Goal: Transaction & Acquisition: Purchase product/service

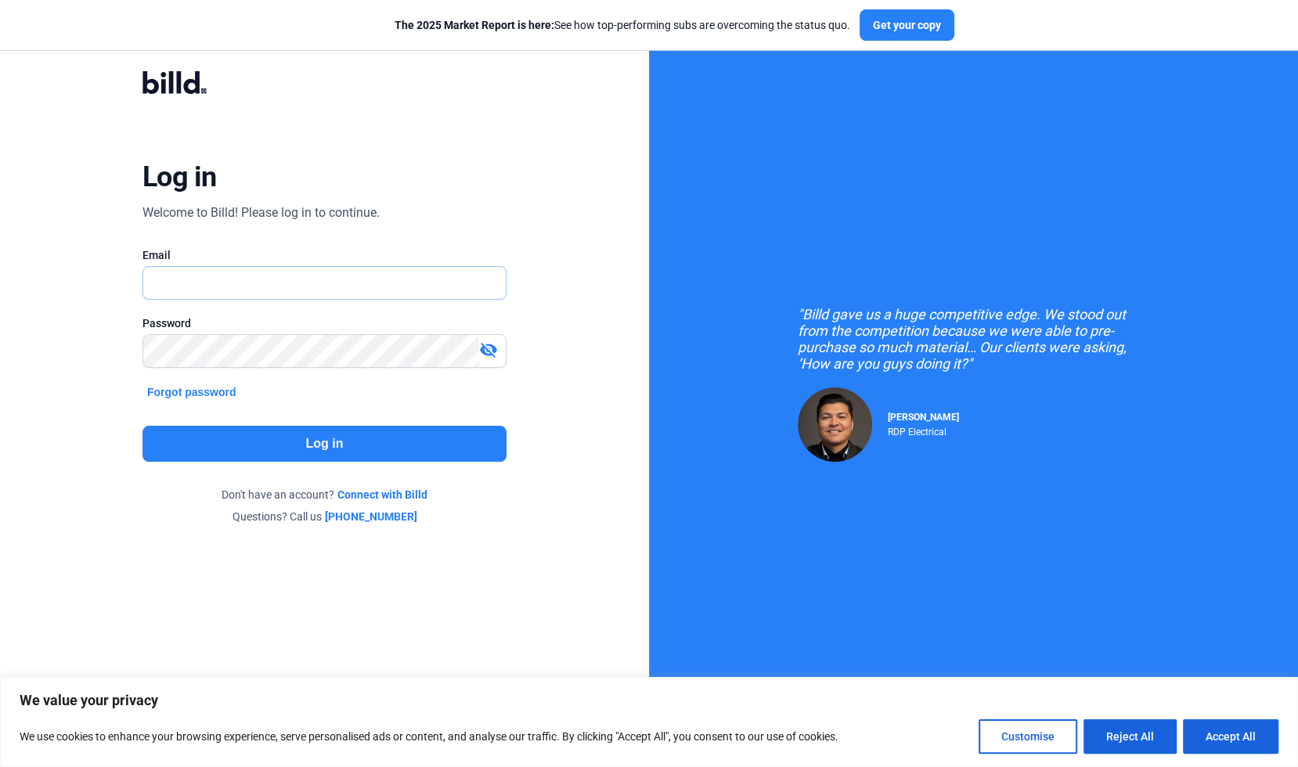
click at [269, 290] on input "text" at bounding box center [324, 283] width 362 height 32
type input "[PERSON_NAME][EMAIL_ADDRESS][DOMAIN_NAME]"
click at [326, 435] on button "Log in" at bounding box center [324, 444] width 364 height 36
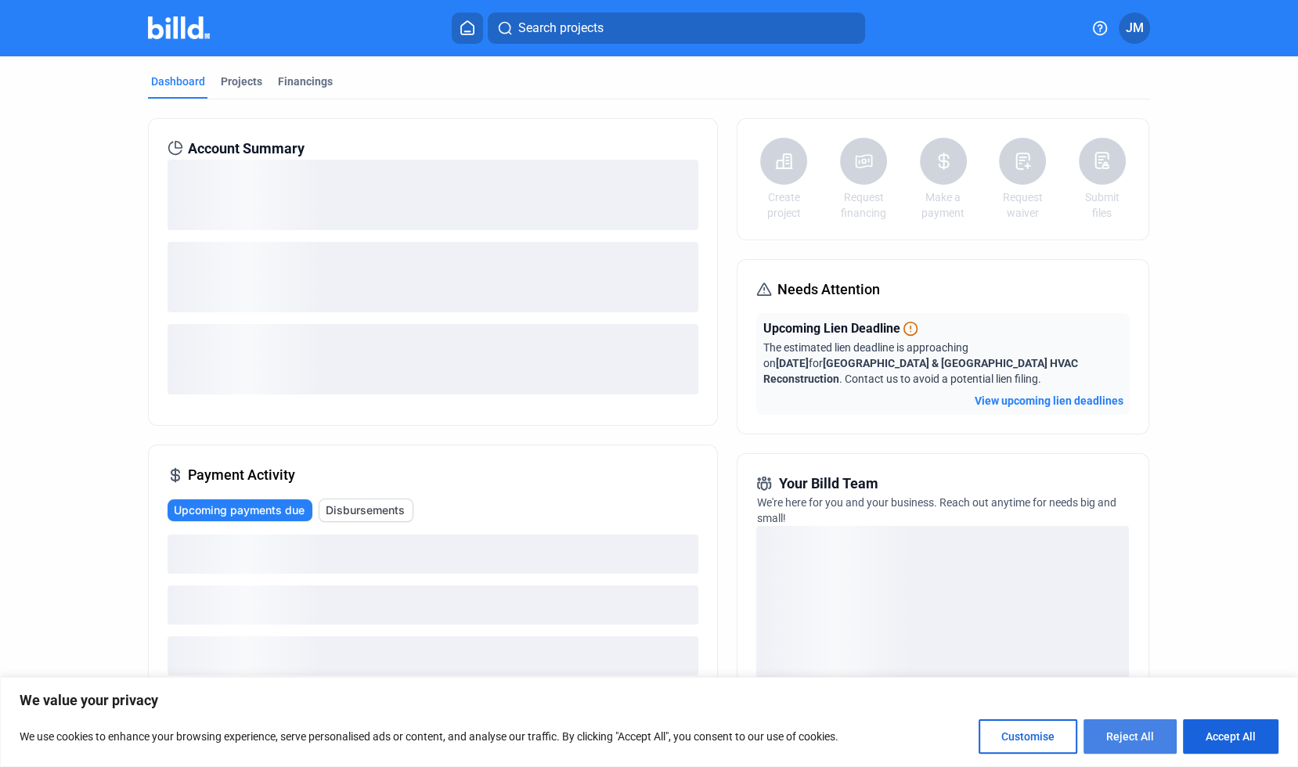
click at [1133, 730] on button "Reject All" at bounding box center [1129, 736] width 93 height 34
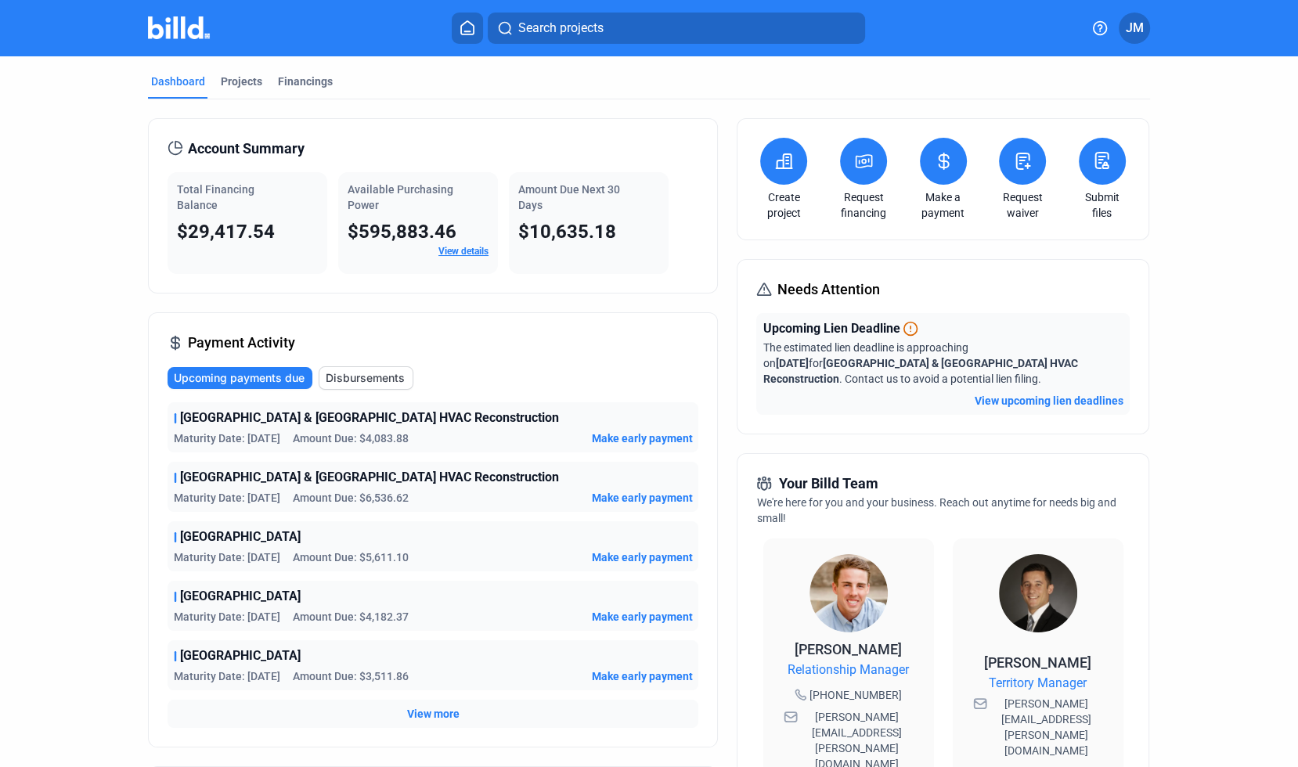
click at [944, 152] on icon at bounding box center [944, 161] width 20 height 19
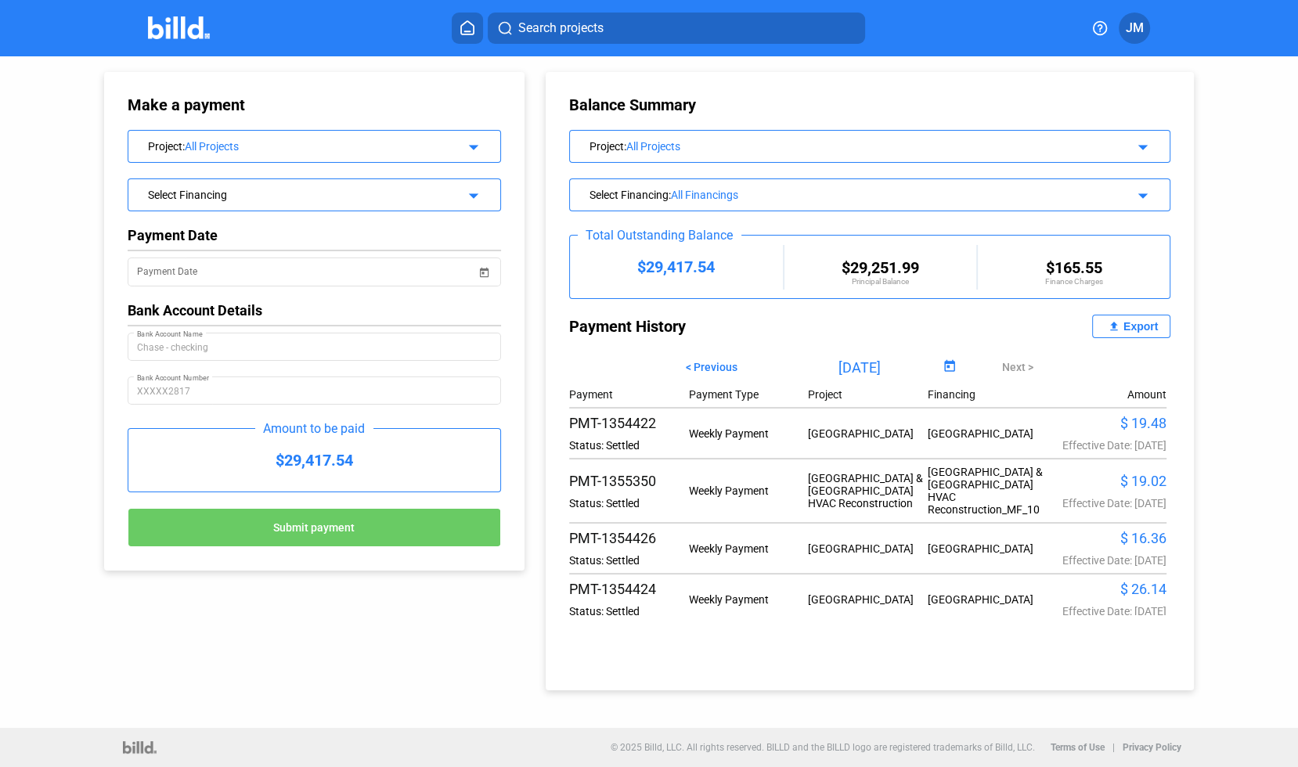
click at [350, 142] on div "All Projects" at bounding box center [316, 146] width 262 height 13
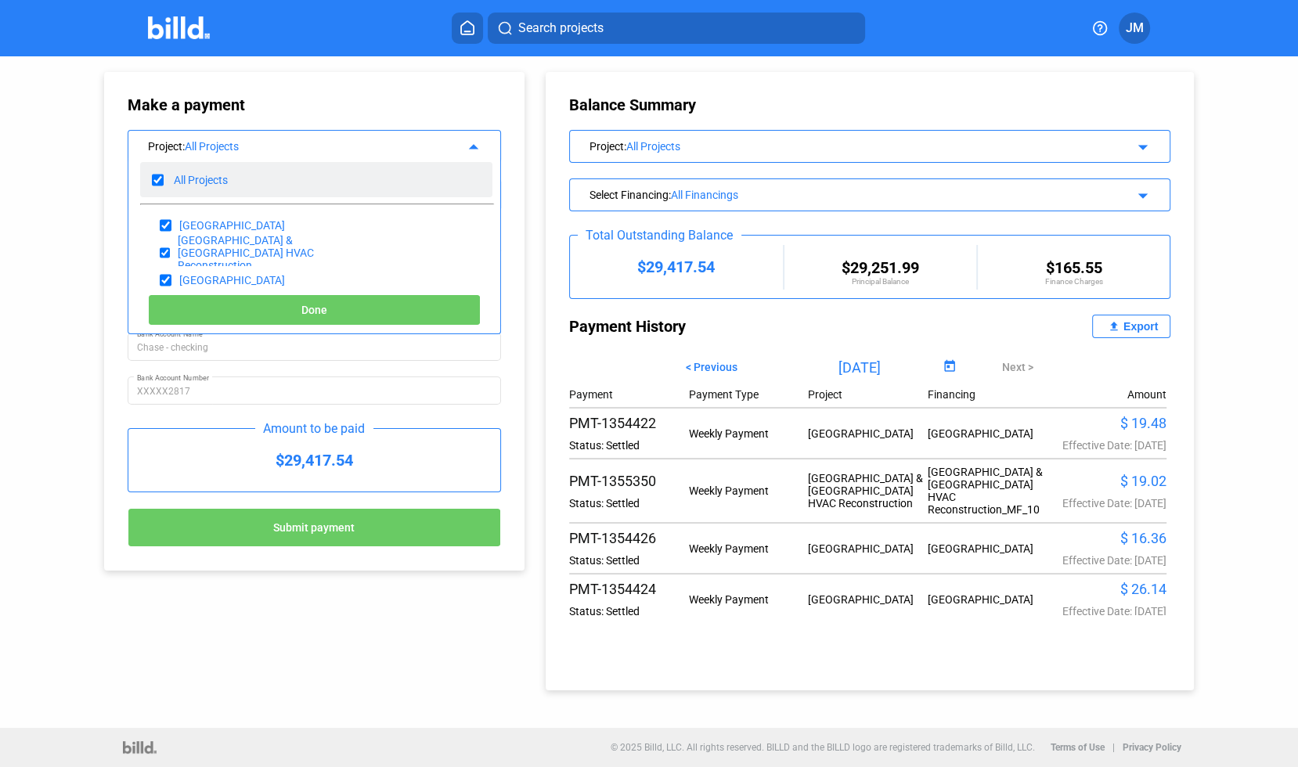
click at [155, 176] on input "checkbox" at bounding box center [158, 179] width 12 height 23
checkbox input "false"
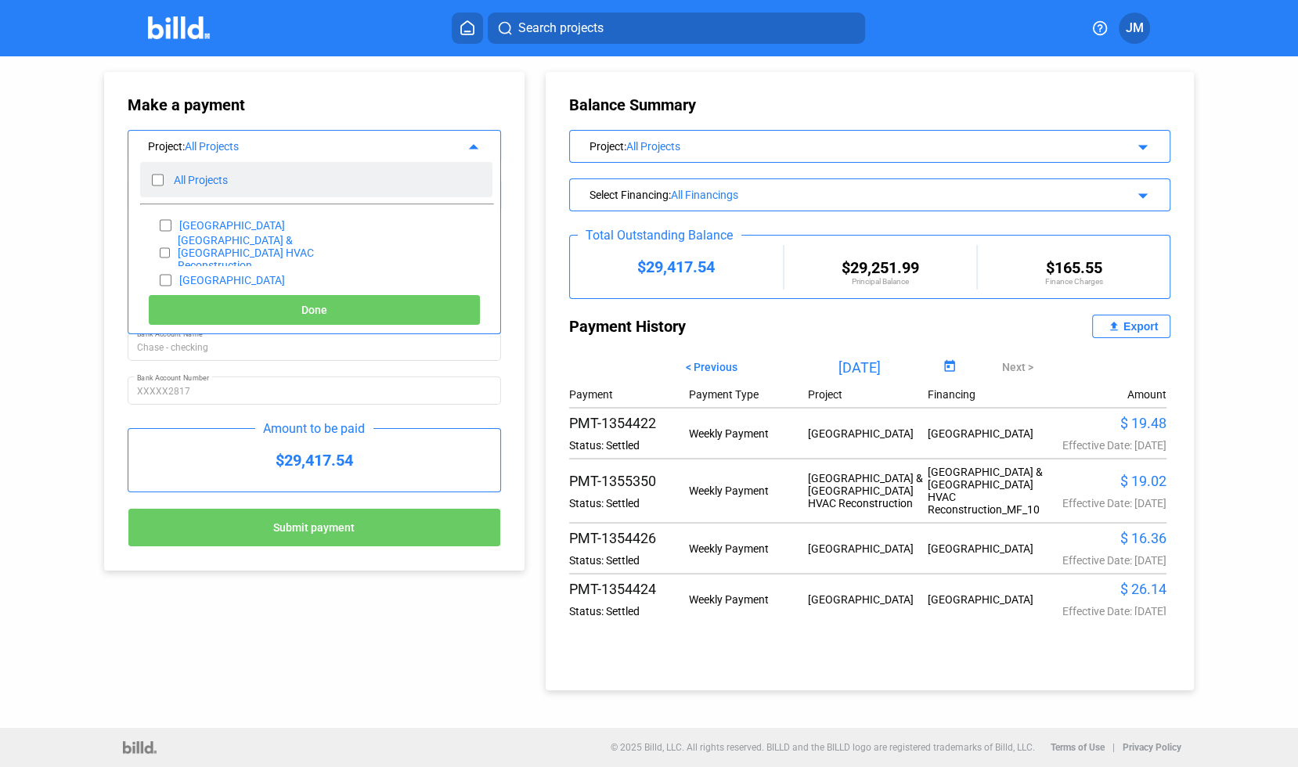
checkbox input "false"
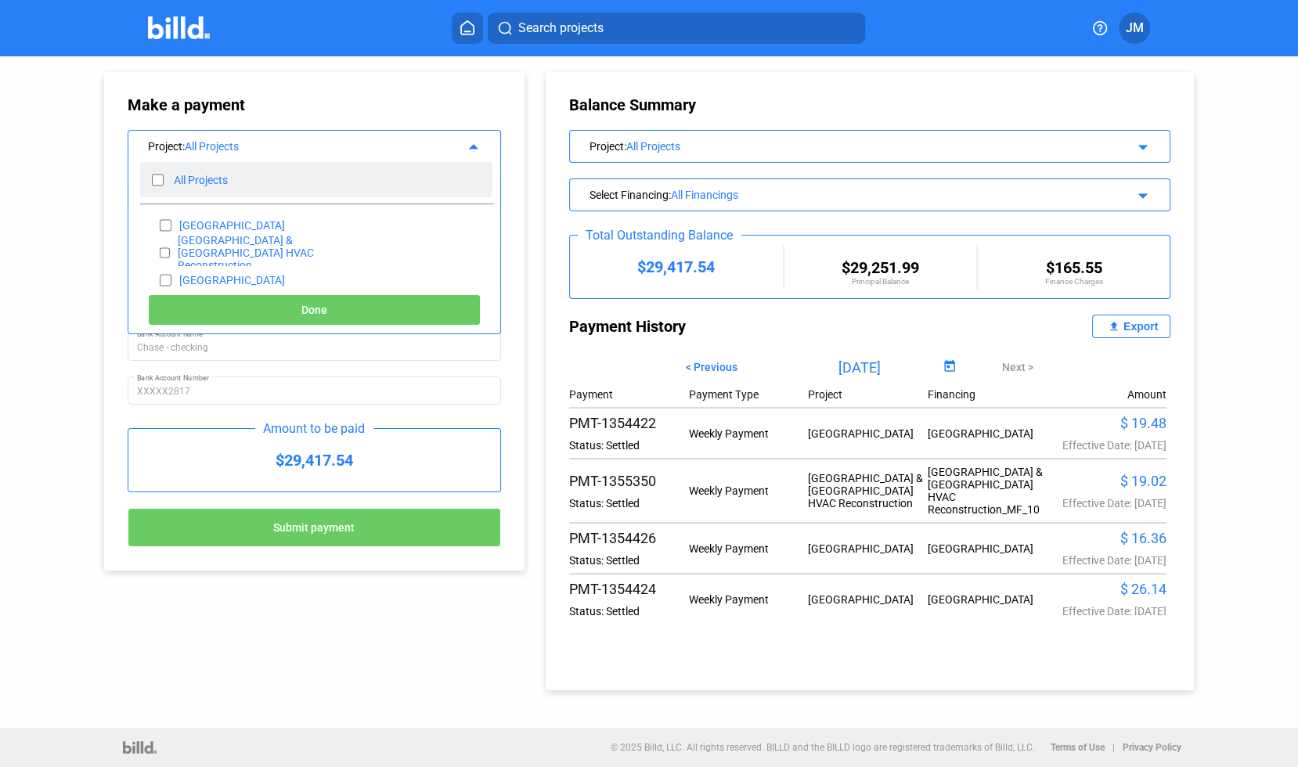
checkbox input "false"
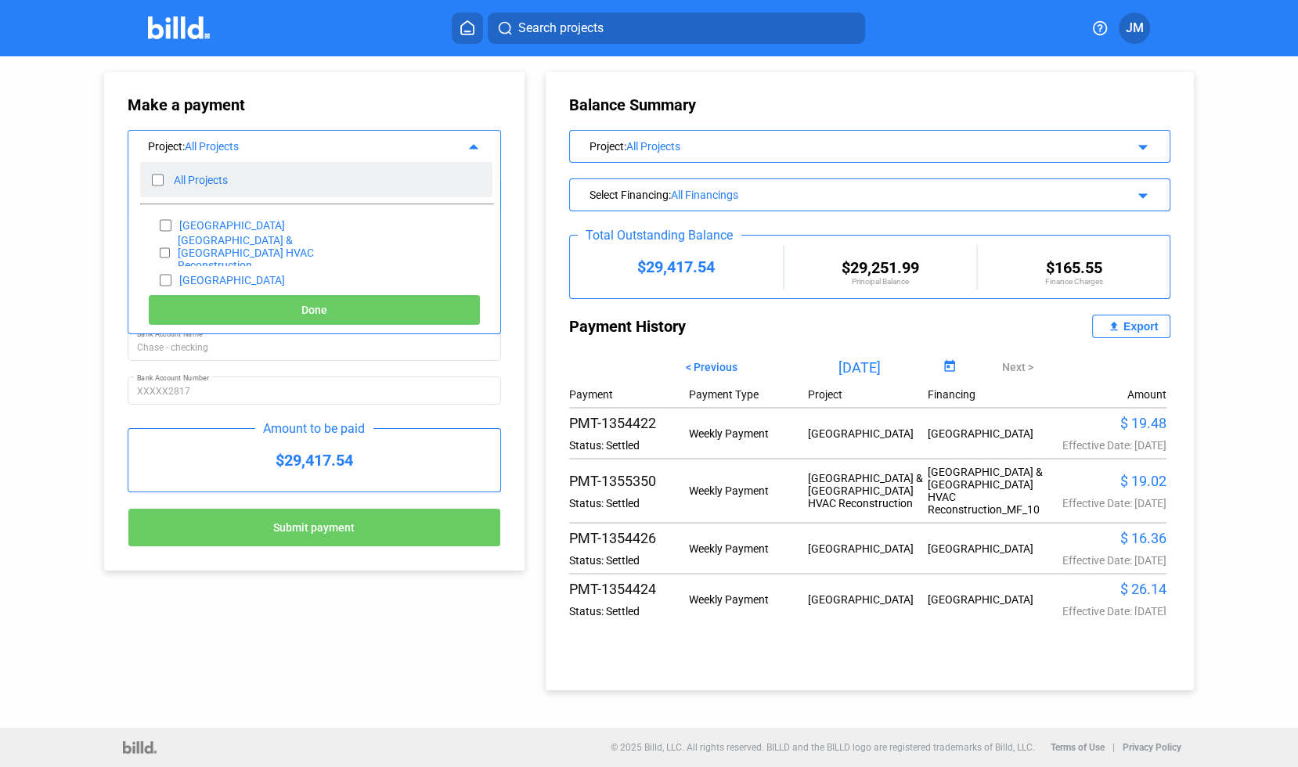
checkbox input "false"
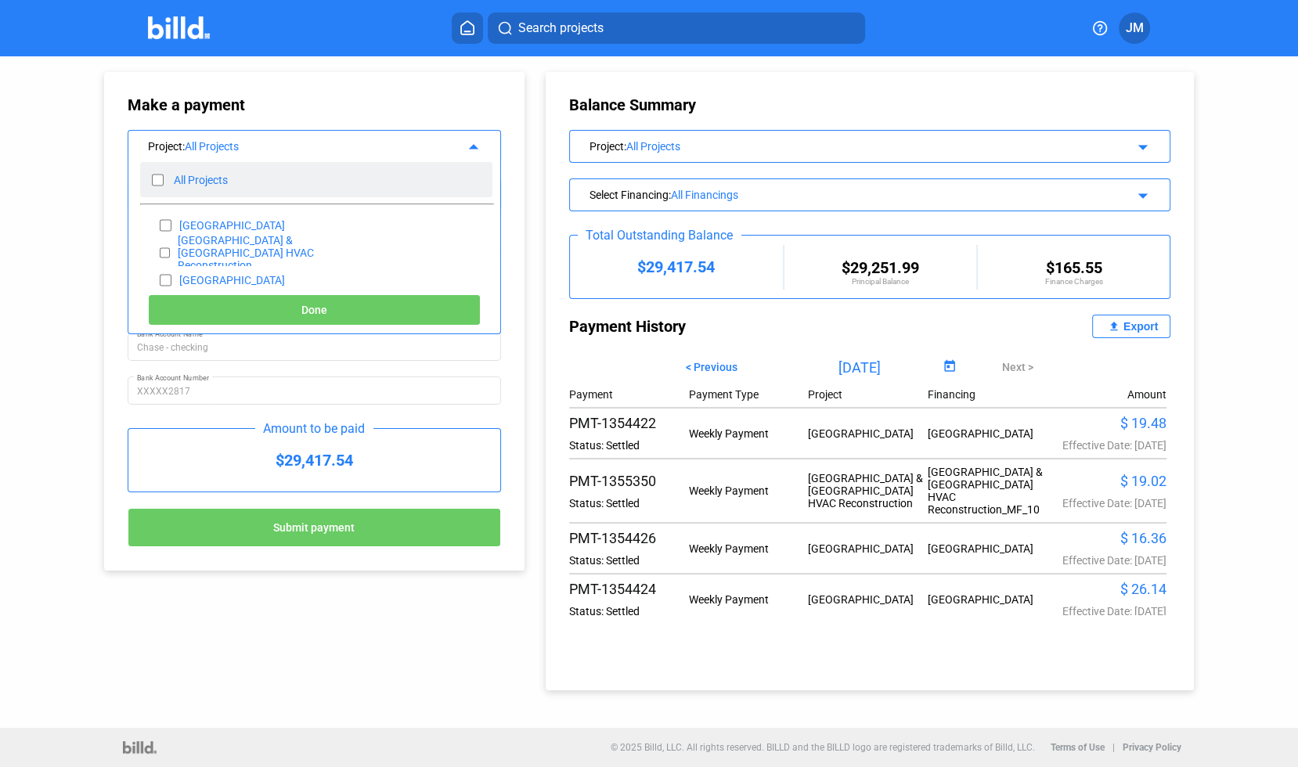
checkbox input "false"
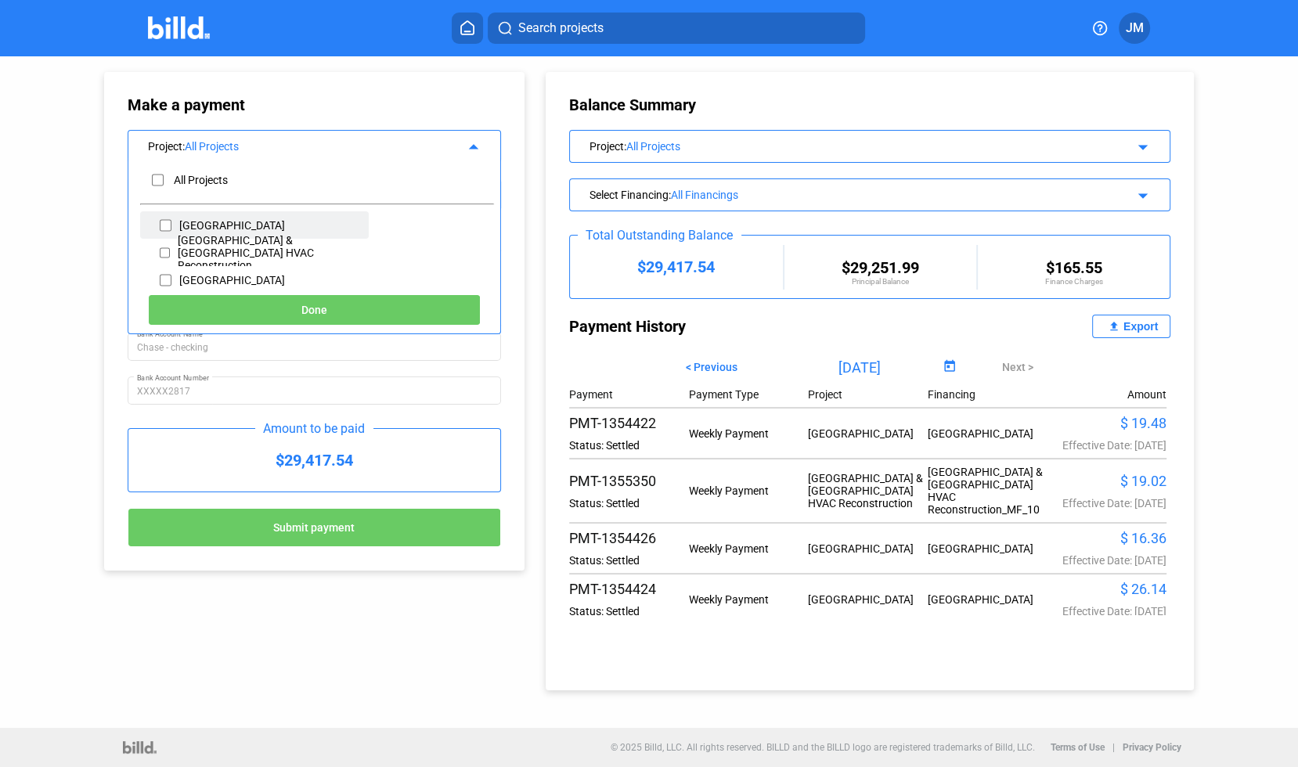
click at [161, 225] on input "checkbox" at bounding box center [166, 225] width 12 height 23
checkbox input "false"
click at [163, 243] on input "checkbox" at bounding box center [165, 252] width 10 height 23
checkbox input "true"
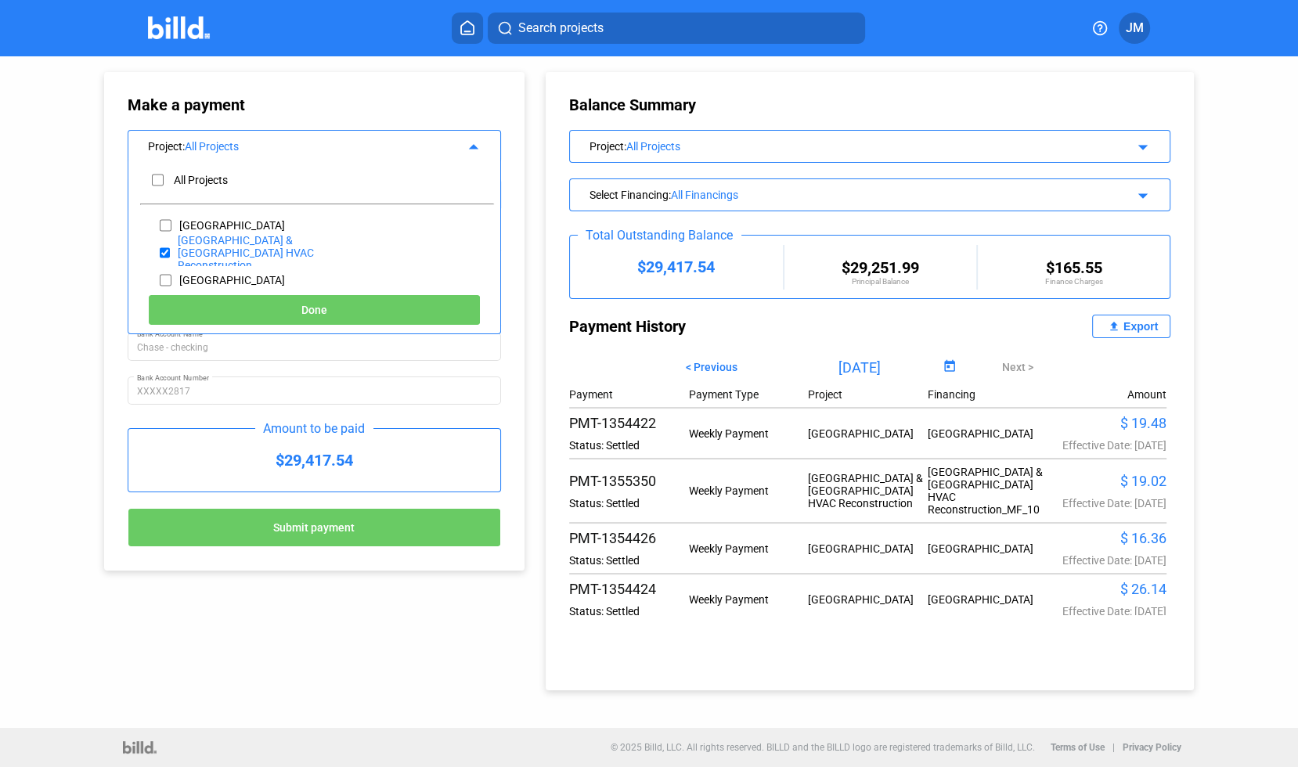
click at [260, 302] on button "Done" at bounding box center [314, 309] width 333 height 31
type input "[DATE]"
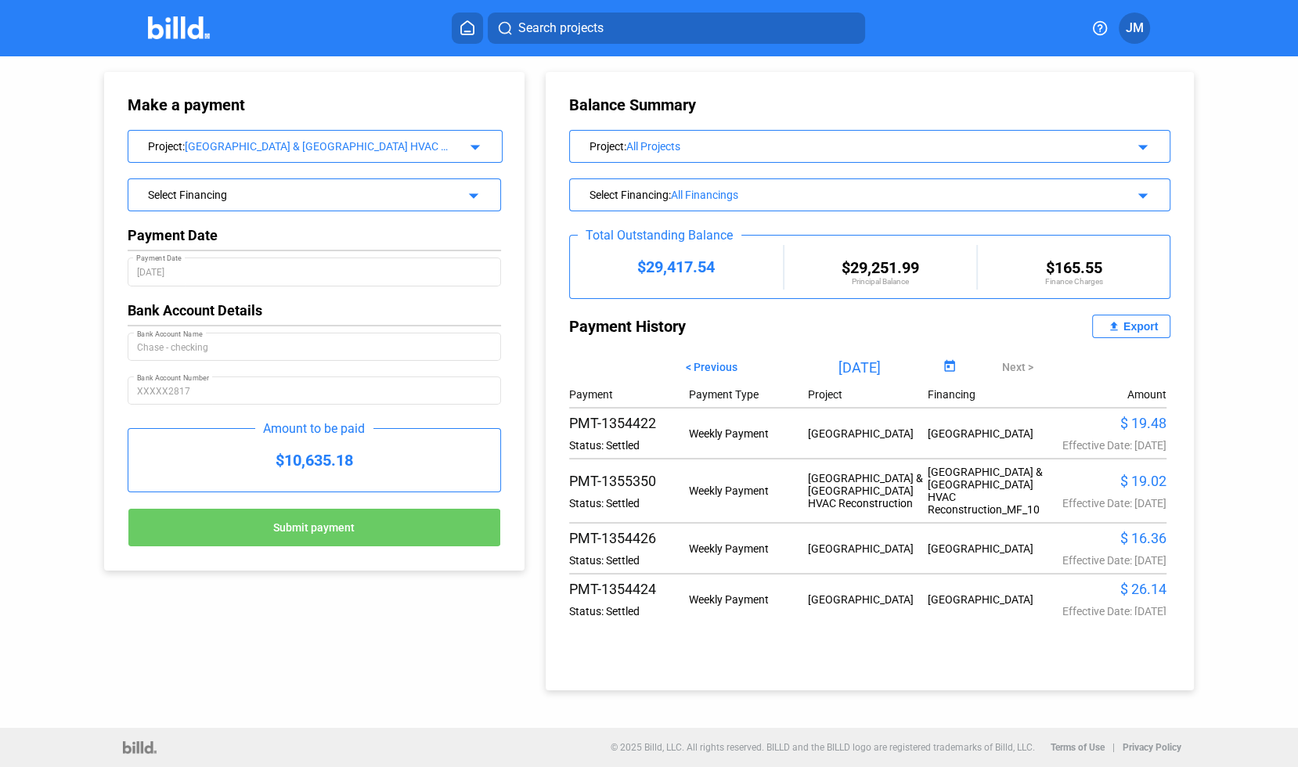
click at [224, 188] on div "Select Financing" at bounding box center [297, 194] width 299 height 16
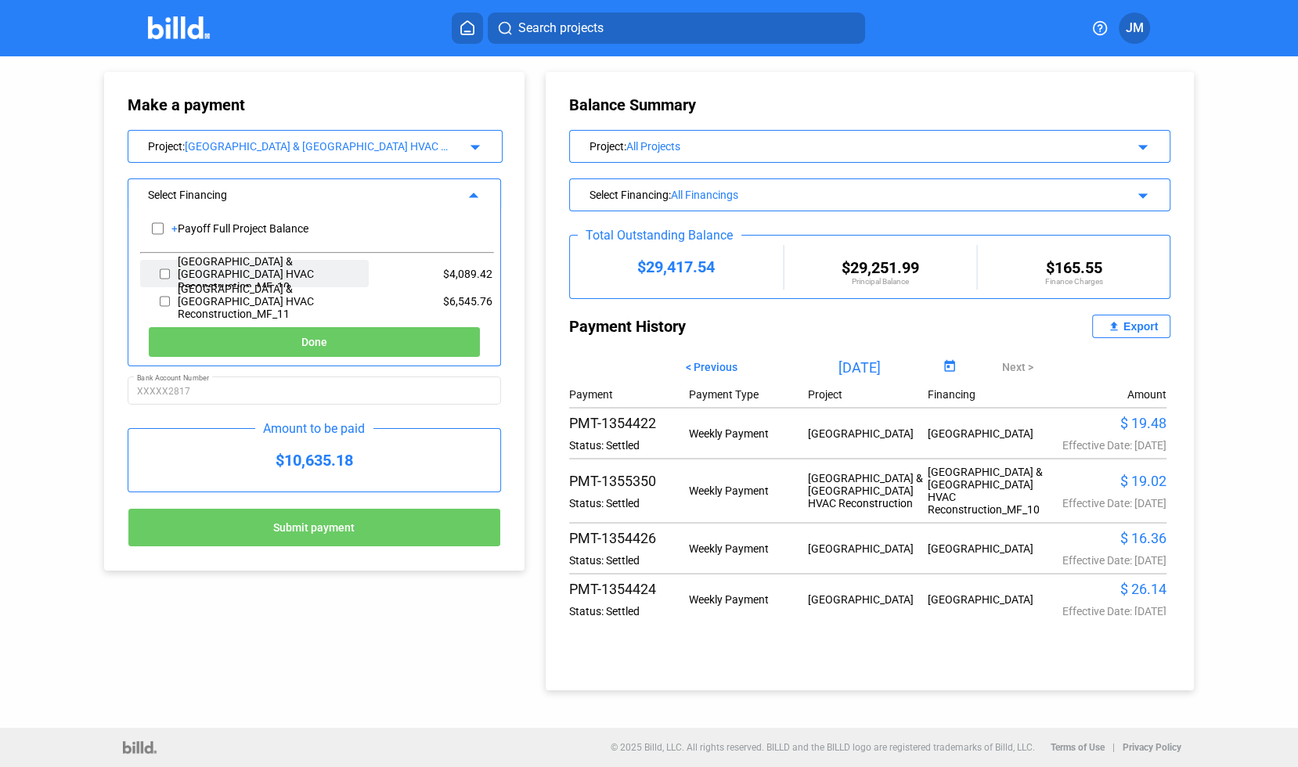
click at [162, 272] on input "checkbox" at bounding box center [165, 273] width 10 height 23
checkbox input "true"
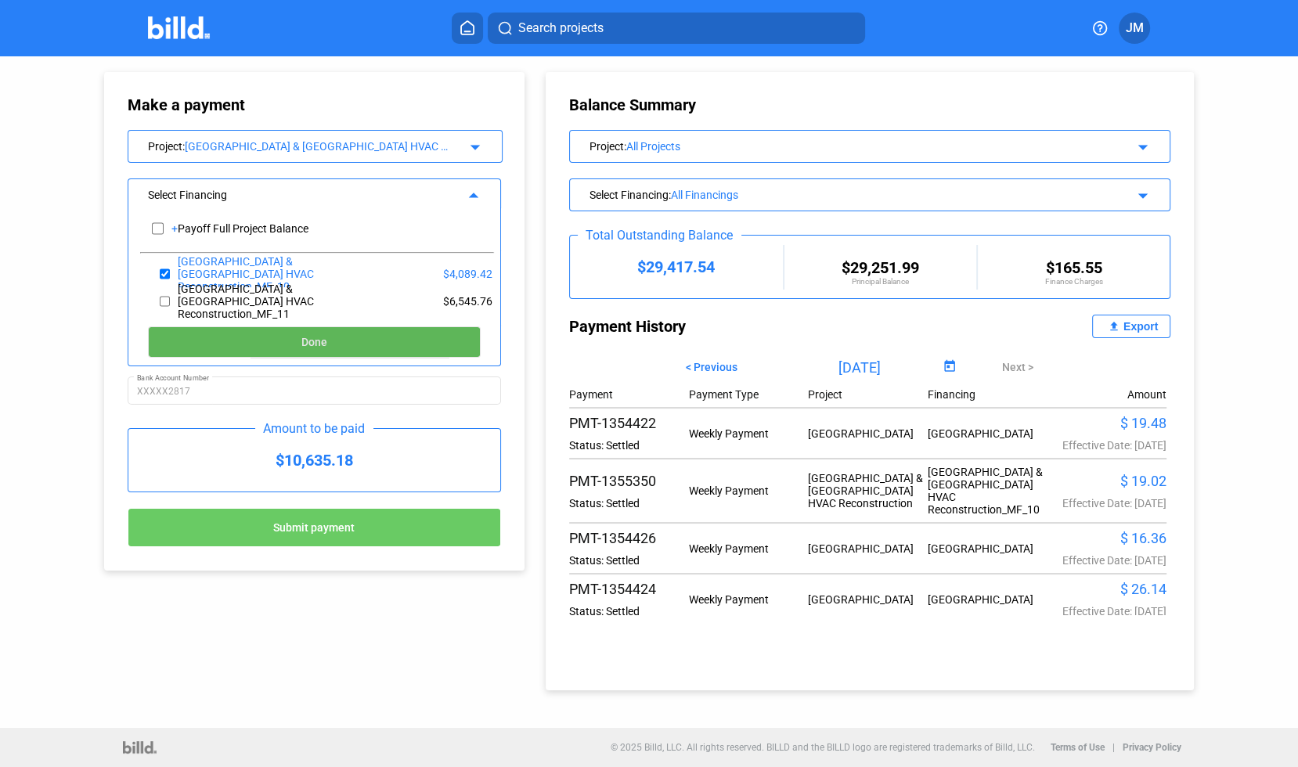
click at [266, 339] on button "Done" at bounding box center [314, 341] width 333 height 31
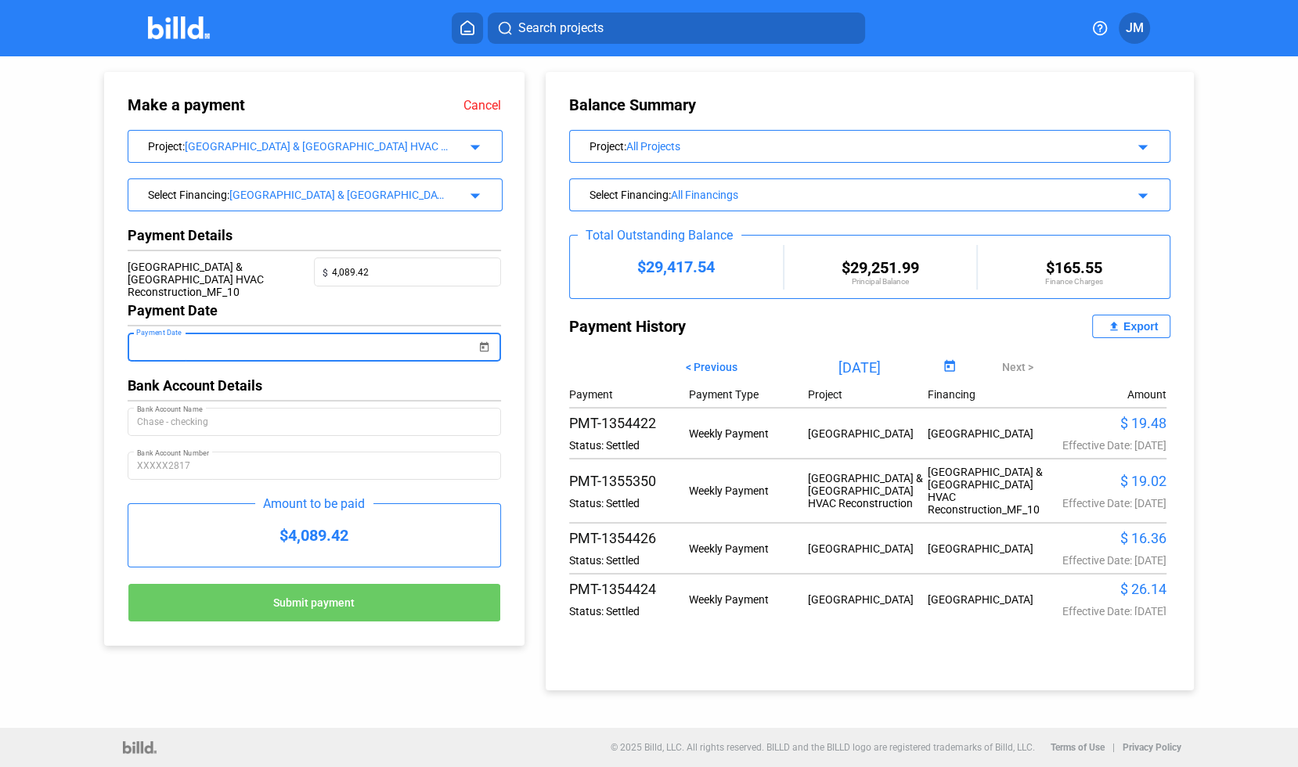
click at [266, 339] on input "Payment Date" at bounding box center [307, 347] width 340 height 19
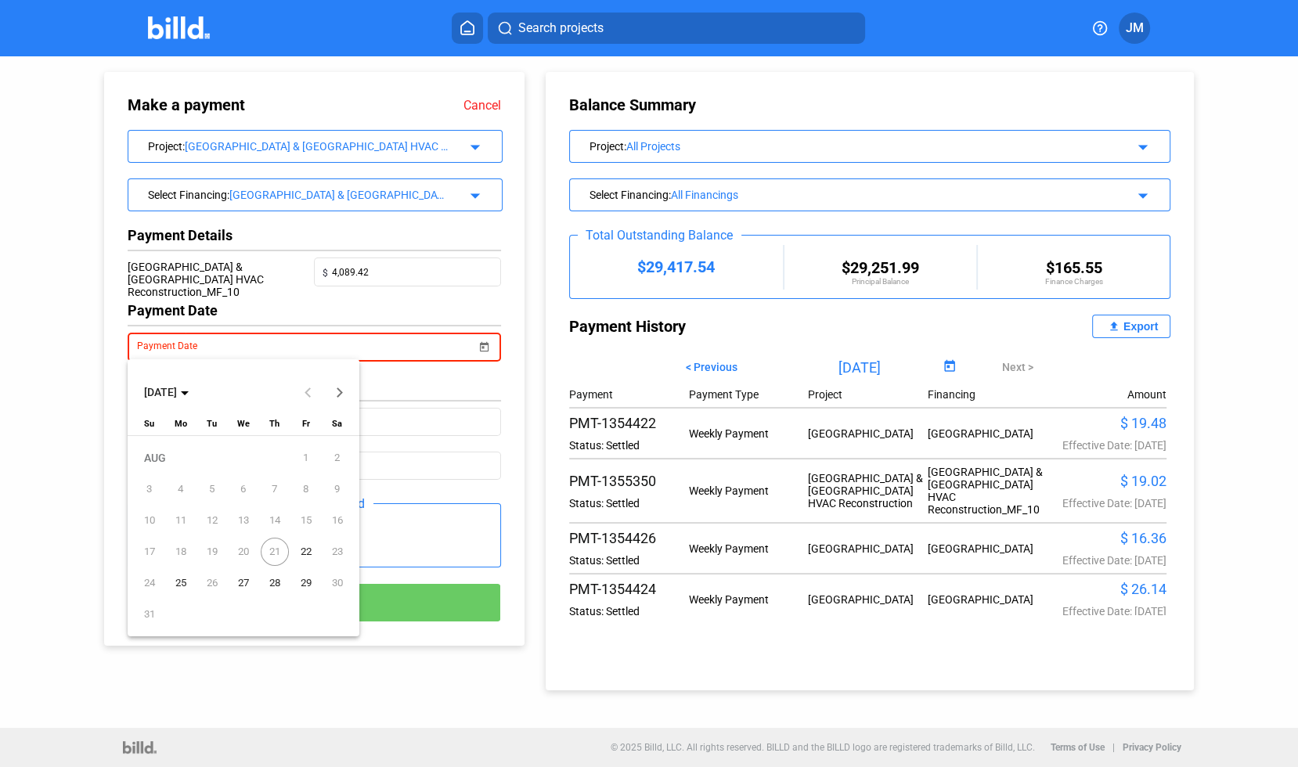
click at [308, 553] on span "22" at bounding box center [306, 552] width 28 height 28
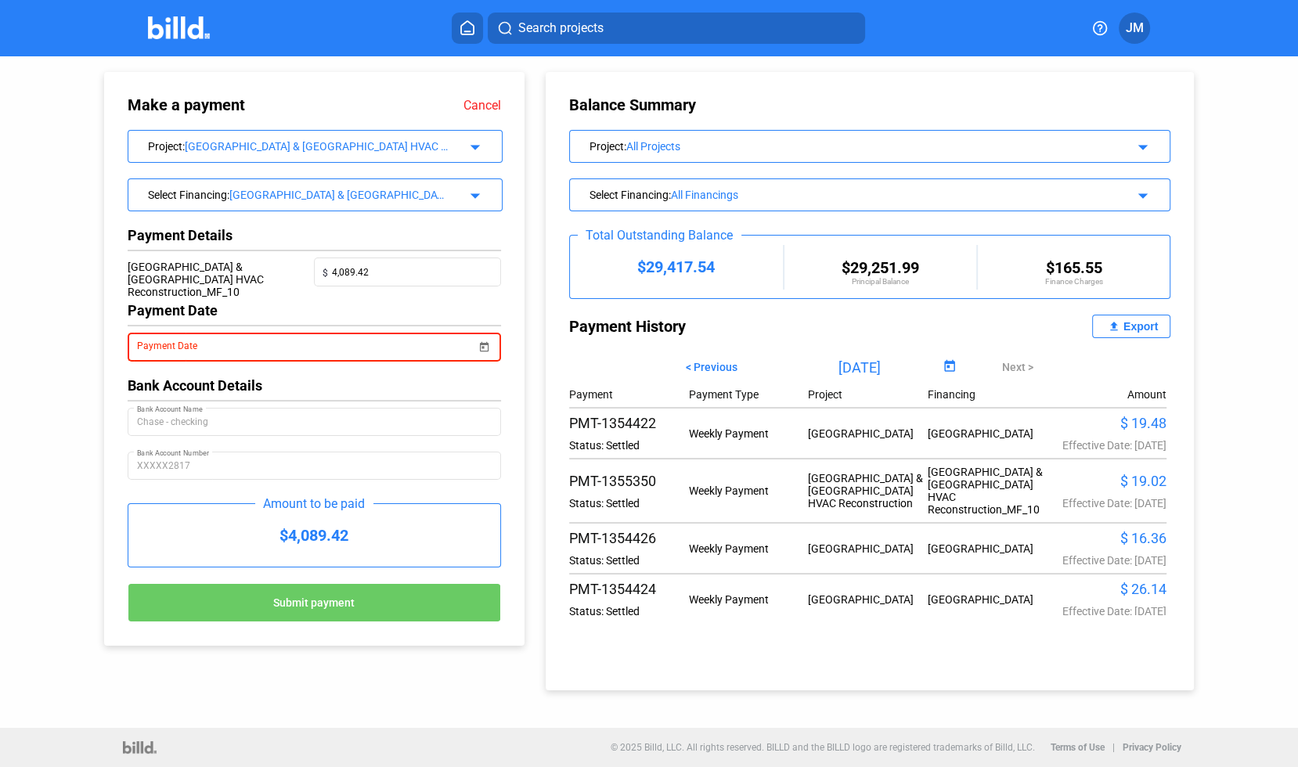
type input "[DATE]"
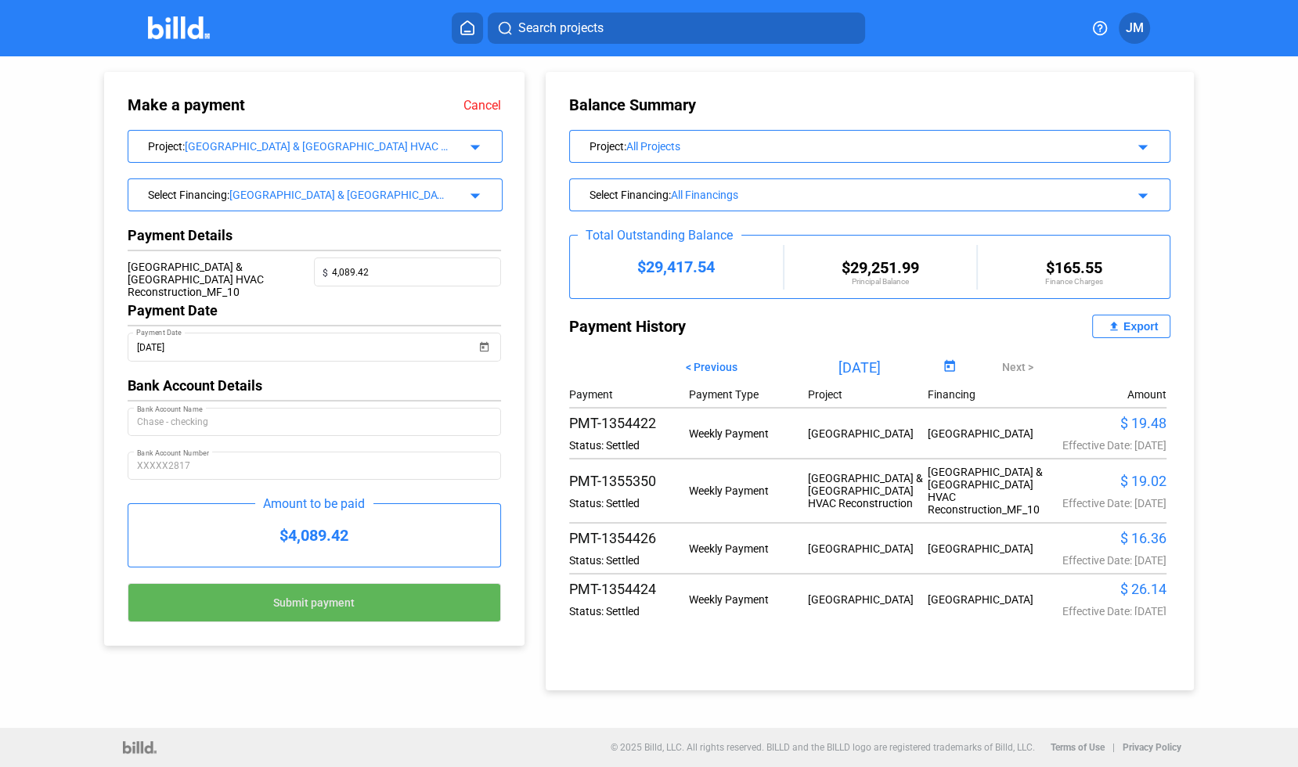
click at [330, 604] on span "Submit payment" at bounding box center [313, 603] width 81 height 13
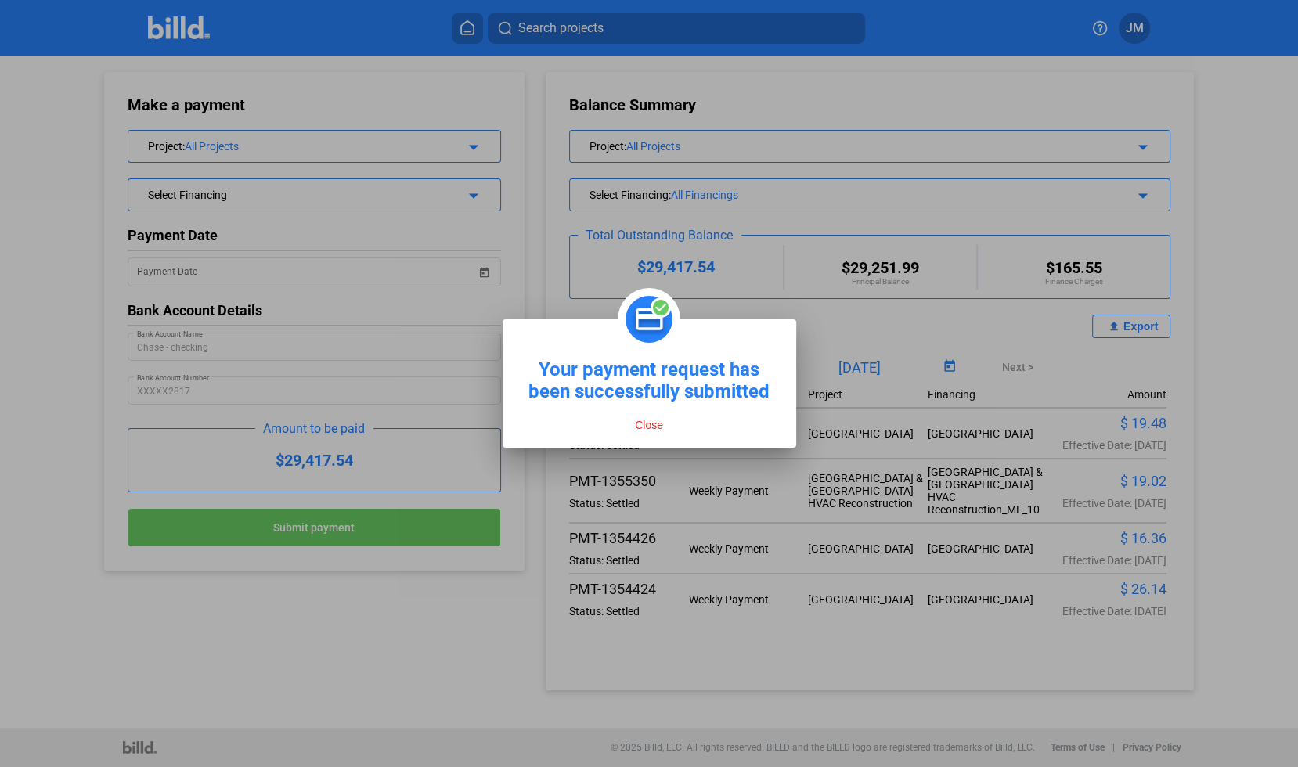
click at [648, 426] on button "Close" at bounding box center [649, 425] width 38 height 14
